Goal: Task Accomplishment & Management: Use online tool/utility

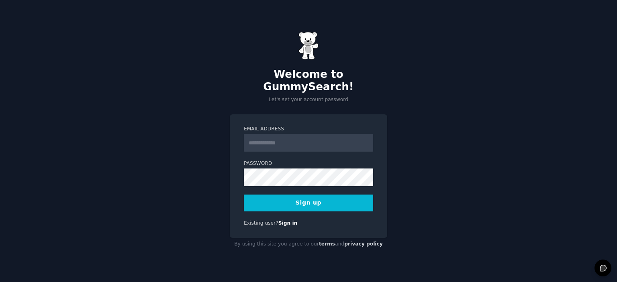
click at [284, 136] on input "Email Address" at bounding box center [308, 143] width 129 height 18
type input "**********"
click at [326, 200] on button "Sign up" at bounding box center [308, 203] width 129 height 17
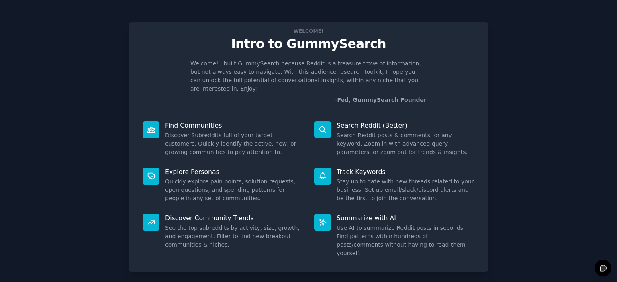
scroll to position [32, 0]
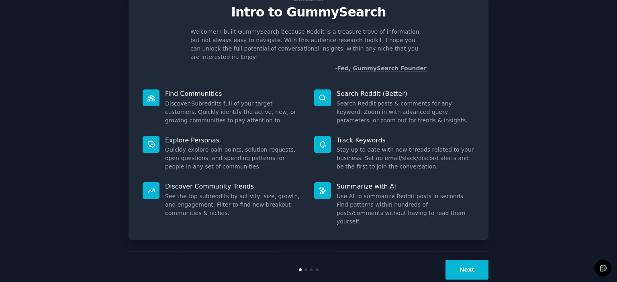
click at [458, 260] on button "Next" at bounding box center [467, 270] width 43 height 20
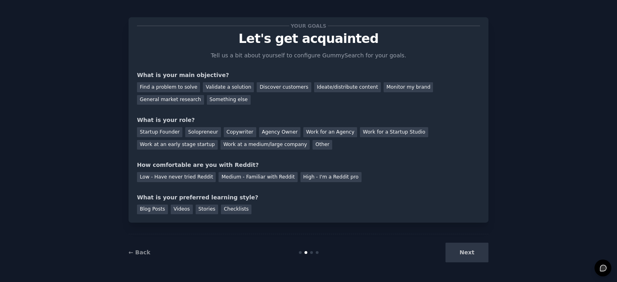
scroll to position [5, 0]
click at [275, 88] on div "Discover customers" at bounding box center [284, 88] width 54 height 10
click at [326, 86] on div "Ideate/distribute content" at bounding box center [347, 88] width 67 height 10
click at [313, 149] on div "Other" at bounding box center [323, 146] width 20 height 10
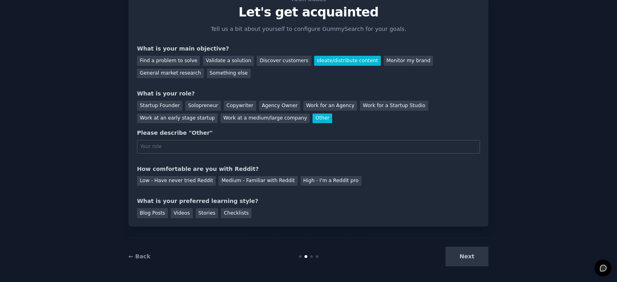
click at [466, 256] on div "Next" at bounding box center [428, 257] width 120 height 20
click at [235, 182] on div "Medium - Familiar with Reddit" at bounding box center [258, 181] width 79 height 10
click at [201, 213] on div "Stories" at bounding box center [207, 214] width 23 height 10
drag, startPoint x: 466, startPoint y: 271, endPoint x: 472, endPoint y: 264, distance: 9.1
click at [472, 264] on div "← Back Next" at bounding box center [309, 256] width 360 height 37
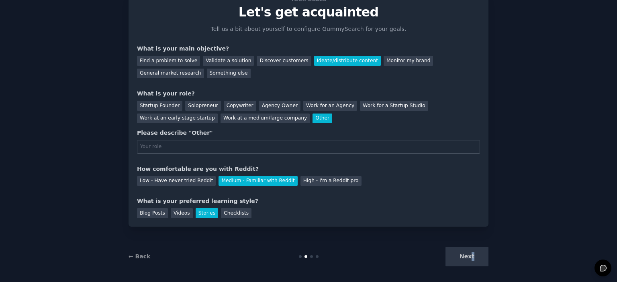
click at [472, 264] on div "Next" at bounding box center [428, 257] width 120 height 20
click at [473, 258] on div "Next" at bounding box center [428, 257] width 120 height 20
click at [161, 102] on div "Startup Founder" at bounding box center [159, 106] width 45 height 10
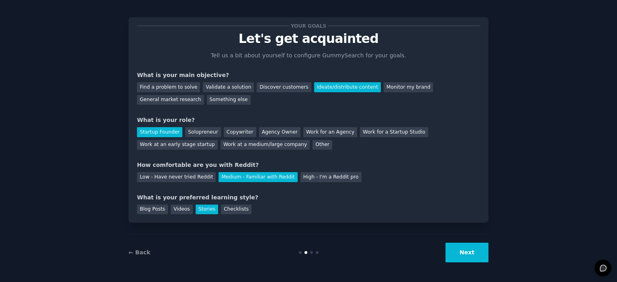
scroll to position [5, 0]
click at [479, 247] on button "Next" at bounding box center [467, 253] width 43 height 20
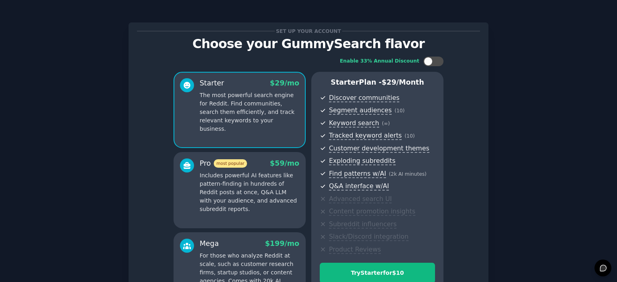
scroll to position [102, 0]
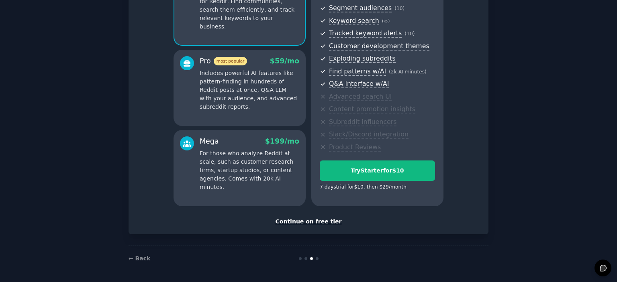
click at [287, 222] on div "Continue on free tier" at bounding box center [308, 222] width 343 height 8
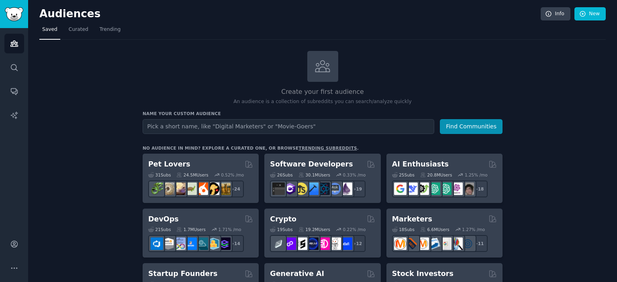
click at [423, 74] on div "Create your first audience An audience is a collection of subreddits you can se…" at bounding box center [323, 78] width 360 height 55
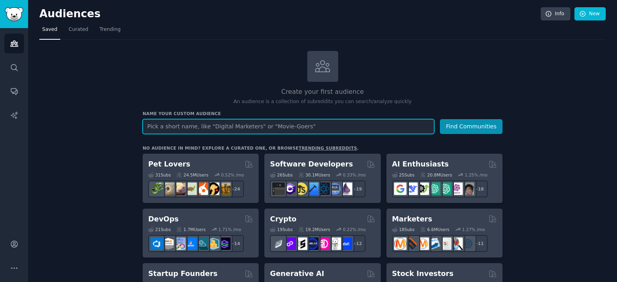
click at [320, 129] on input "text" at bounding box center [289, 126] width 292 height 15
type input "l"
type input "What are people saying about leadership challenges"
click at [440, 119] on button "Find Communities" at bounding box center [471, 126] width 63 height 15
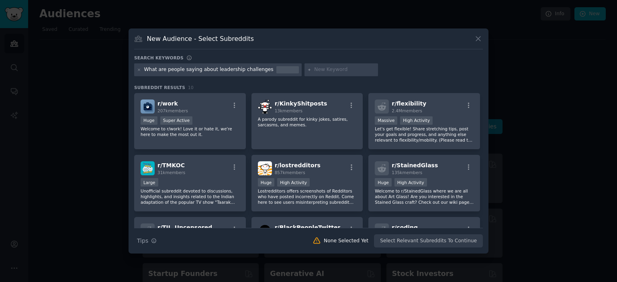
click at [211, 68] on div "What are people saying about leadership challenges" at bounding box center [208, 69] width 129 height 7
copy div "What are people saying about leadership challenges"
click at [138, 70] on icon at bounding box center [139, 70] width 2 height 2
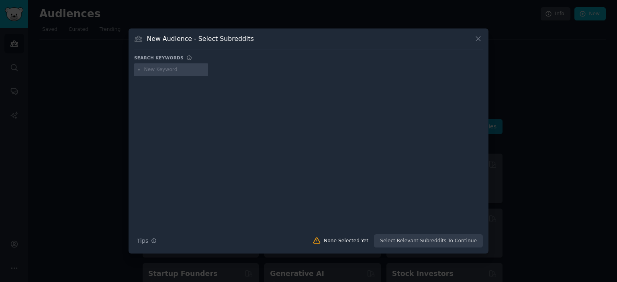
click at [164, 70] on input "text" at bounding box center [174, 69] width 61 height 7
type input "leadership"
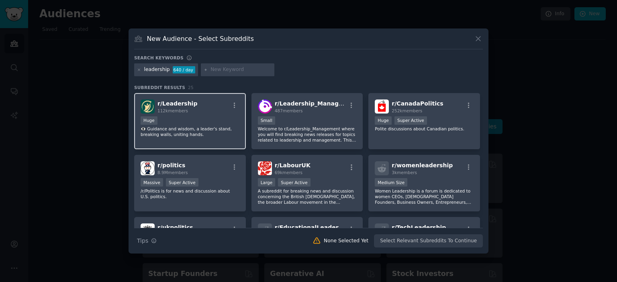
click at [223, 119] on div "Huge" at bounding box center [190, 122] width 99 height 10
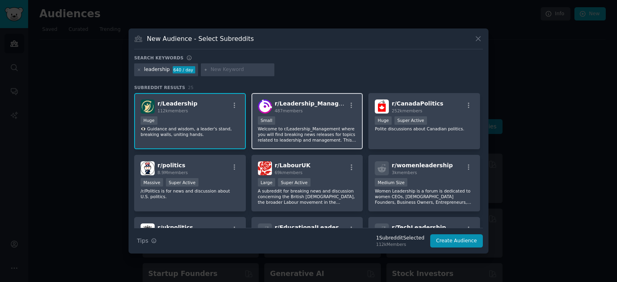
click at [330, 127] on p "Welcome to r/Leadership_Management where you will find breaking news releases f…" at bounding box center [307, 134] width 99 height 17
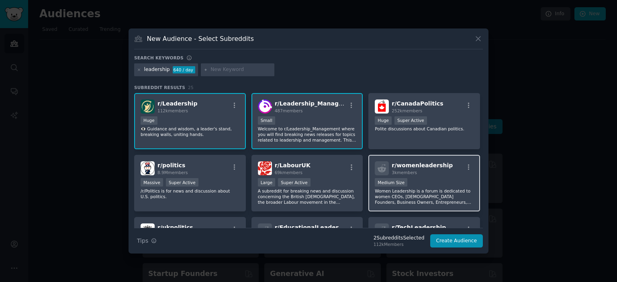
click at [412, 188] on p "Women Leadership is a forum is dedicated to women CEOs, [DEMOGRAPHIC_DATA] Foun…" at bounding box center [424, 196] width 99 height 17
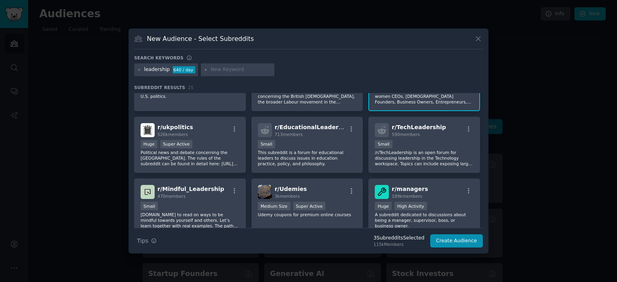
scroll to position [101, 0]
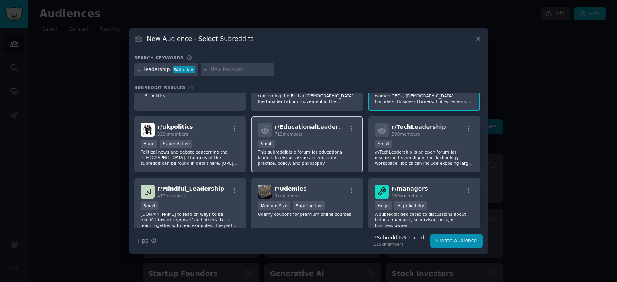
click at [328, 158] on p "This subreddit is a forum for educational leaders to discuss issues in educatio…" at bounding box center [307, 157] width 99 height 17
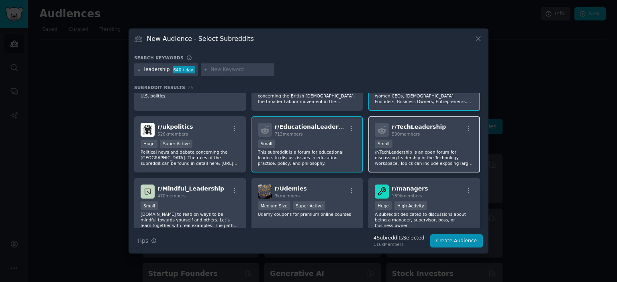
click at [420, 140] on div "Small" at bounding box center [424, 145] width 99 height 10
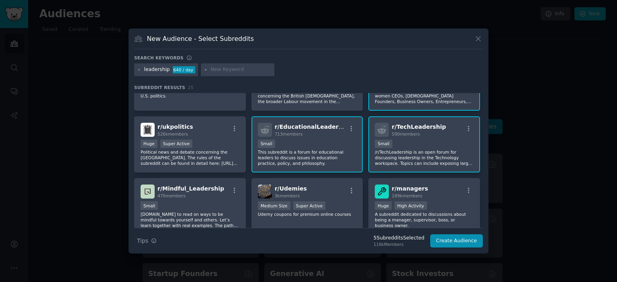
scroll to position [159, 0]
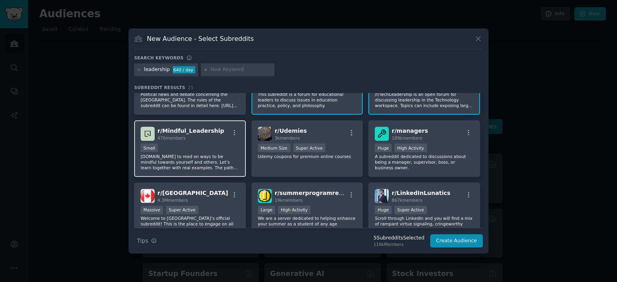
click at [149, 151] on div "Small" at bounding box center [190, 149] width 99 height 10
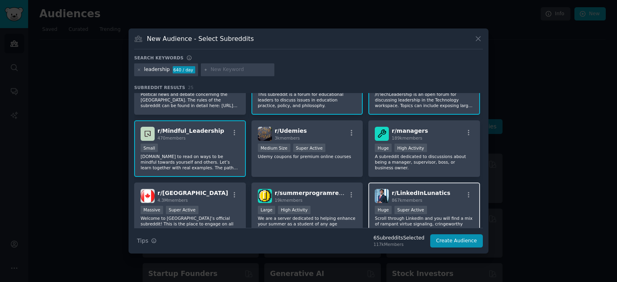
scroll to position [250, 0]
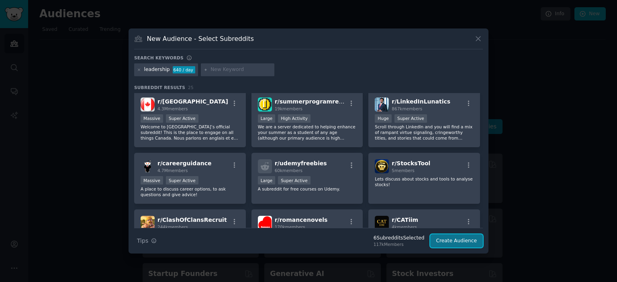
click at [462, 241] on button "Create Audience" at bounding box center [456, 242] width 53 height 14
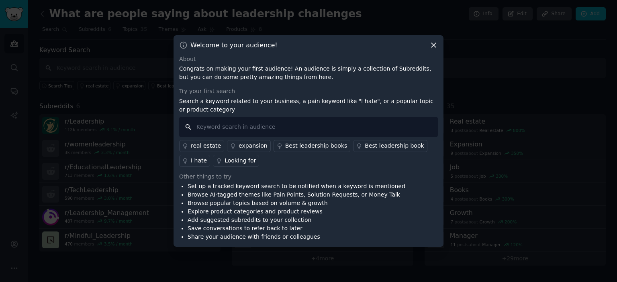
click at [374, 122] on input "text" at bounding box center [308, 127] width 259 height 20
paste input "What are people saying about leadership challenges"
type input "What are people saying about leadership challenges"
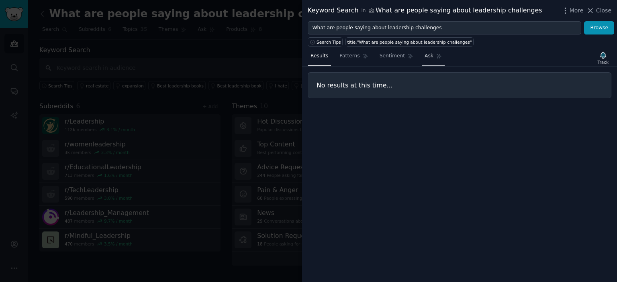
click at [425, 53] on span "Ask" at bounding box center [429, 56] width 9 height 7
